Goal: Check status: Check status

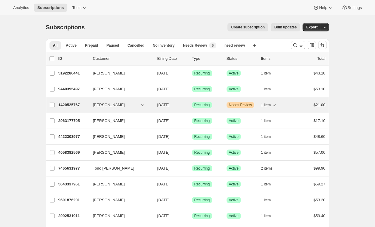
click at [288, 102] on div "1 item" at bounding box center [276, 105] width 30 height 8
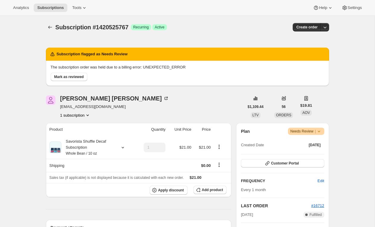
click at [321, 131] on icon at bounding box center [319, 131] width 6 height 6
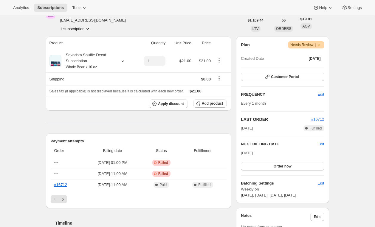
scroll to position [93, 0]
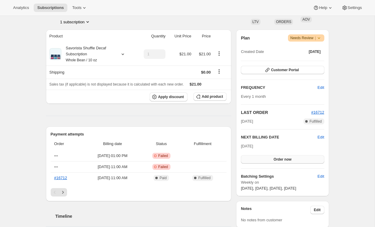
click at [288, 159] on span "Order now" at bounding box center [283, 159] width 18 height 5
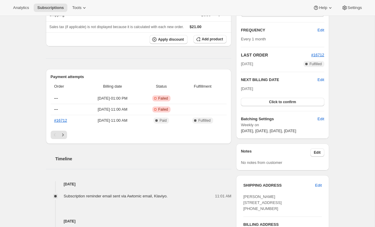
scroll to position [151, 0]
click at [287, 99] on span "Click to confirm" at bounding box center [282, 101] width 27 height 5
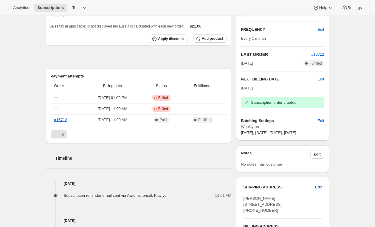
scroll to position [98, 0]
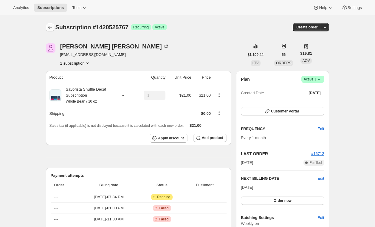
click at [50, 28] on icon "Subscriptions" at bounding box center [50, 27] width 6 height 6
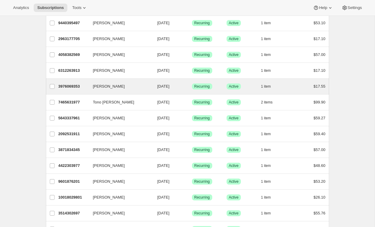
scroll to position [67, 0]
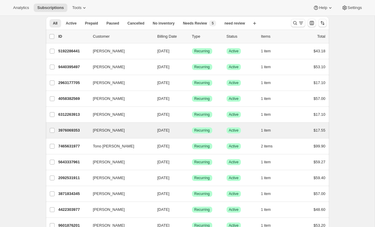
scroll to position [23, 0]
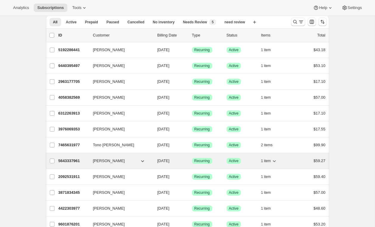
click at [153, 161] on div "5643337961 [PERSON_NAME] [DATE] Success Recurring Success Active 1 item $59.27" at bounding box center [192, 160] width 267 height 8
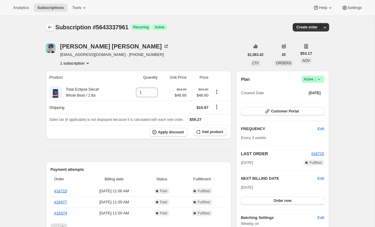
click at [50, 28] on icon "Subscriptions" at bounding box center [50, 27] width 6 height 6
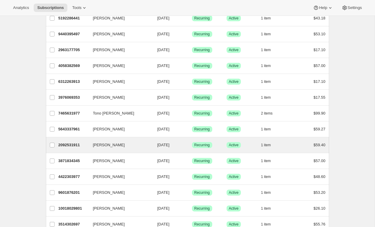
scroll to position [56, 0]
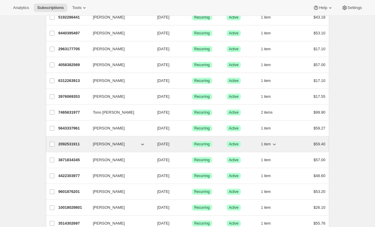
click at [150, 146] on div "[PERSON_NAME]" at bounding box center [123, 144] width 60 height 6
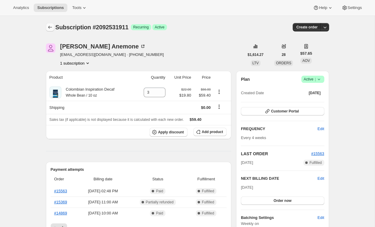
click at [52, 26] on icon "Subscriptions" at bounding box center [50, 27] width 6 height 6
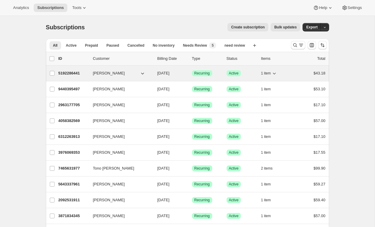
click at [144, 76] on div "5192286441 [PERSON_NAME] [DATE] Success Recurring Success Active 1 item $43.18" at bounding box center [192, 73] width 267 height 8
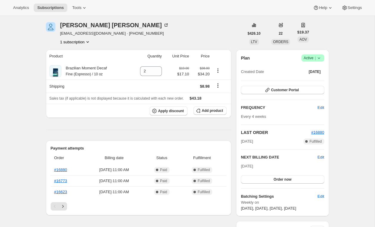
scroll to position [10, 0]
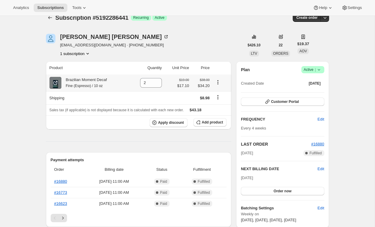
click at [54, 82] on icon at bounding box center [56, 83] width 6 height 6
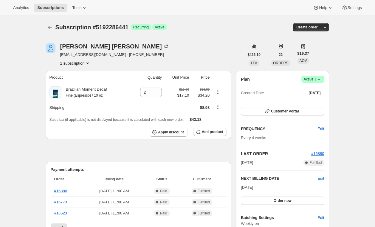
scroll to position [1, 0]
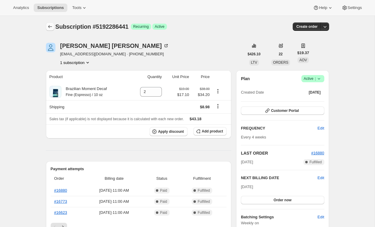
click at [52, 25] on icon "Subscriptions" at bounding box center [50, 27] width 6 height 6
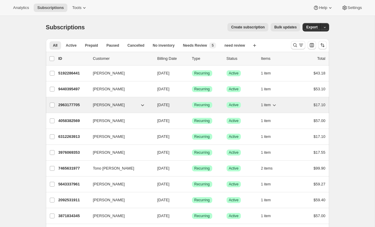
click at [158, 104] on span "[DATE]" at bounding box center [164, 104] width 12 height 4
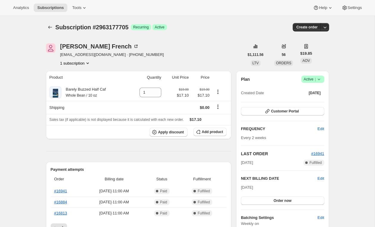
click at [49, 21] on div "Subscription #2963177705. This page is ready Subscription #2963177705 Success R…" at bounding box center [188, 27] width 284 height 23
click at [49, 25] on icon "Subscriptions" at bounding box center [50, 27] width 6 height 6
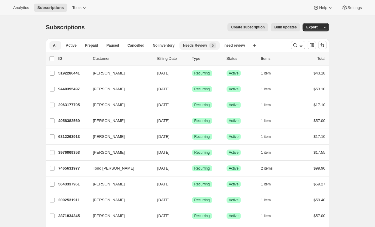
click at [203, 44] on span "Needs Review" at bounding box center [195, 45] width 24 height 5
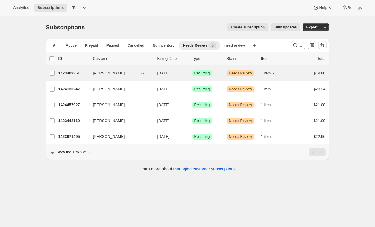
click at [150, 75] on div "[PERSON_NAME]" at bounding box center [123, 73] width 60 height 6
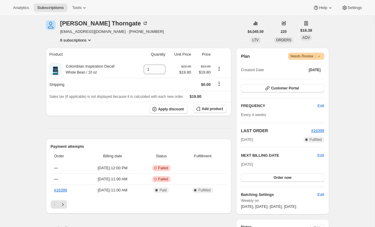
scroll to position [76, 0]
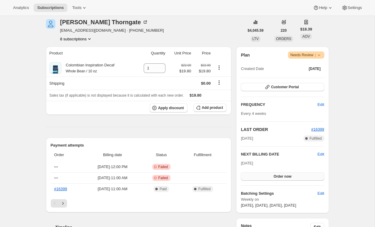
click at [285, 176] on span "Order now" at bounding box center [283, 176] width 18 height 5
click at [285, 176] on span "Click to confirm" at bounding box center [282, 176] width 27 height 5
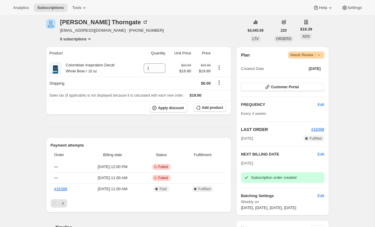
scroll to position [0, 0]
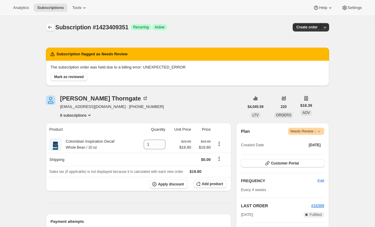
click at [50, 25] on icon "Subscriptions" at bounding box center [50, 27] width 6 height 6
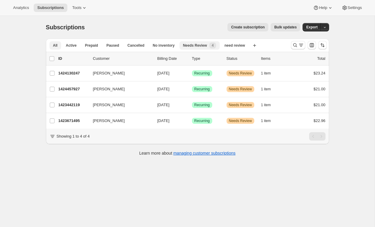
click at [55, 46] on span "All" at bounding box center [55, 45] width 4 height 5
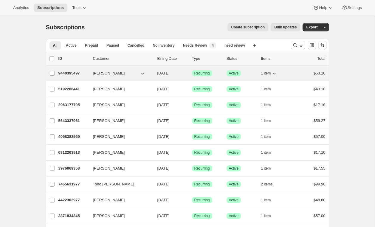
click at [148, 73] on button "[PERSON_NAME]" at bounding box center [120, 73] width 60 height 10
click at [148, 76] on button "[PERSON_NAME]" at bounding box center [120, 73] width 60 height 10
click at [75, 76] on p "9440395497" at bounding box center [74, 73] width 30 height 6
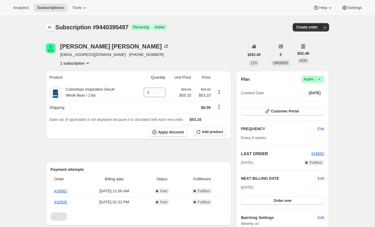
click at [50, 25] on icon "Subscriptions" at bounding box center [50, 27] width 6 height 6
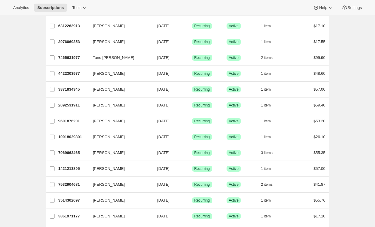
scroll to position [226, 0]
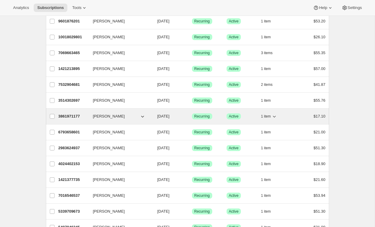
click at [145, 115] on button "[PERSON_NAME]" at bounding box center [120, 116] width 60 height 10
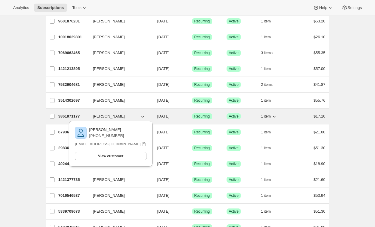
click at [67, 116] on p "3861971177" at bounding box center [74, 116] width 30 height 6
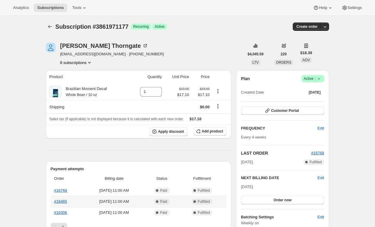
scroll to position [1, 0]
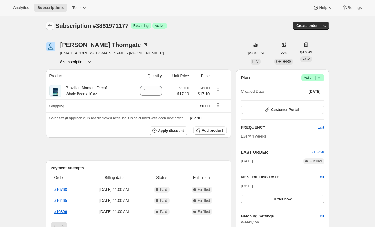
click at [50, 22] on button "Subscriptions" at bounding box center [50, 25] width 8 height 8
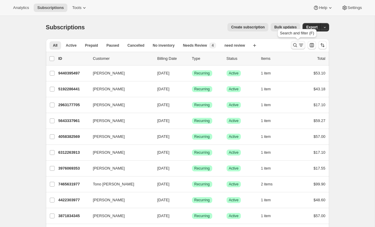
click at [298, 47] on icon "Search and filter results" at bounding box center [296, 45] width 6 height 6
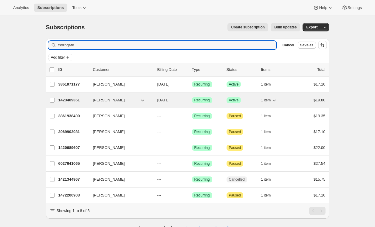
type input "thorngate"
click at [148, 103] on div "1423409351 [PERSON_NAME] [DATE] Success Recurring Success Active 1 item $19.80" at bounding box center [192, 100] width 267 height 8
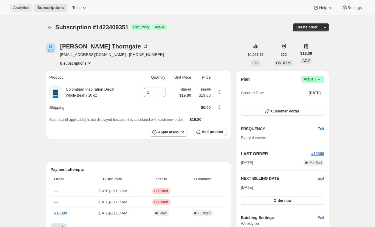
click at [23, 9] on span "Analytics" at bounding box center [21, 7] width 16 height 5
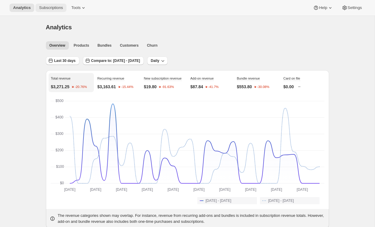
click at [53, 10] on span "Subscriptions" at bounding box center [51, 7] width 24 height 5
